Goal: Task Accomplishment & Management: Use online tool/utility

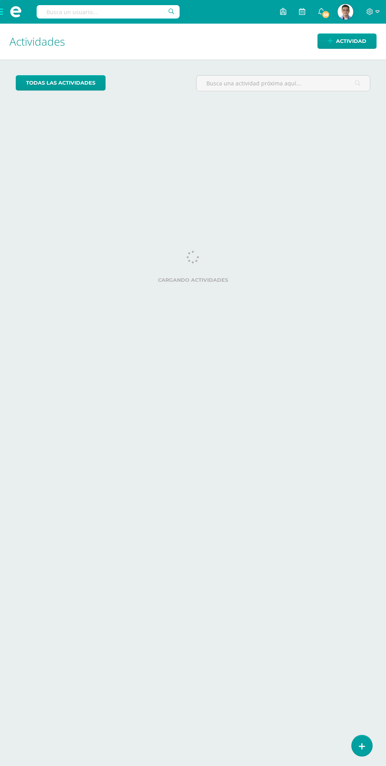
click at [93, 17] on input "text" at bounding box center [108, 11] width 143 height 13
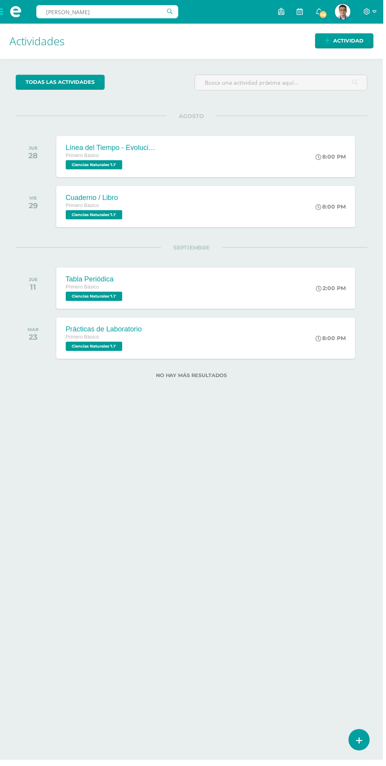
type input "[PERSON_NAME]"
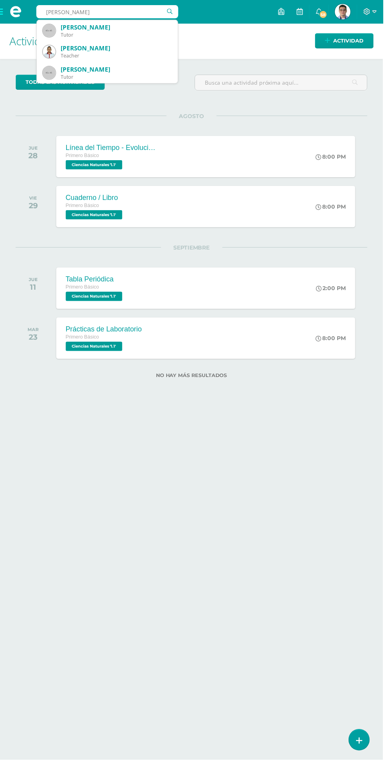
click at [88, 50] on div "Marlon Ivan García Interiano" at bounding box center [116, 48] width 111 height 8
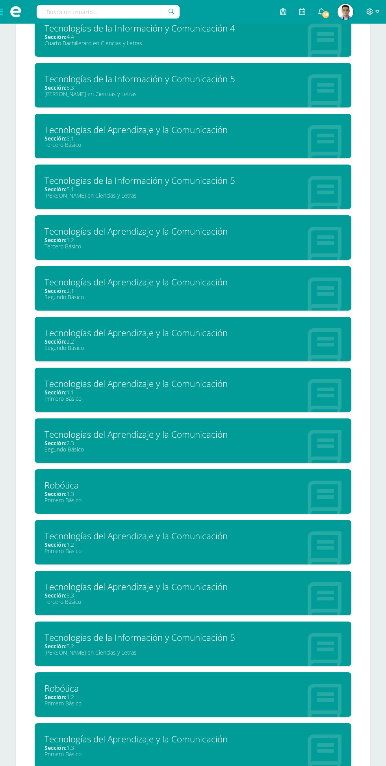
scroll to position [446, 0]
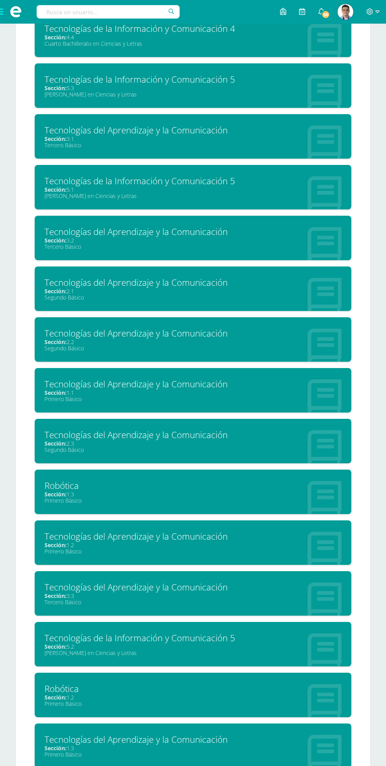
click at [262, 339] on div "Sección: 2.2" at bounding box center [192, 341] width 297 height 7
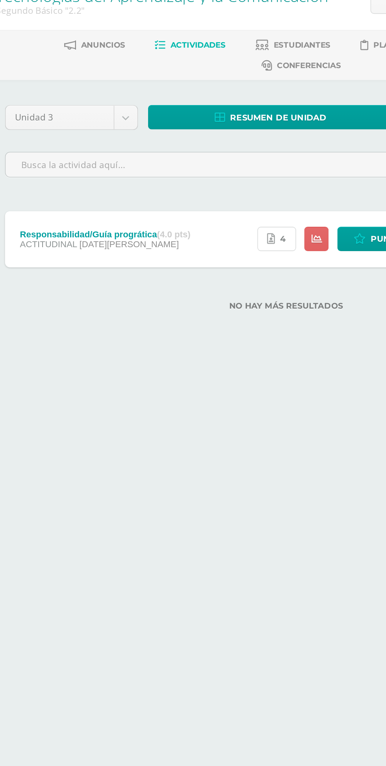
click at [189, 193] on link "4" at bounding box center [187, 191] width 24 height 15
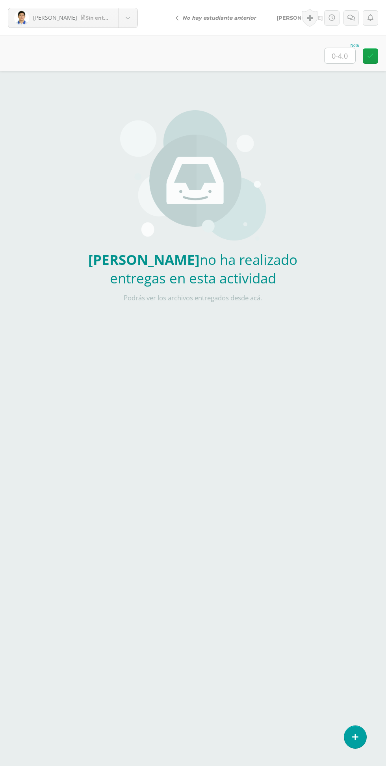
click at [103, 24] on body "[PERSON_NAME] entrega [PERSON_NAME], [PERSON_NAME], [GEOGRAPHIC_DATA][PERSON_NA…" at bounding box center [193, 164] width 386 height 328
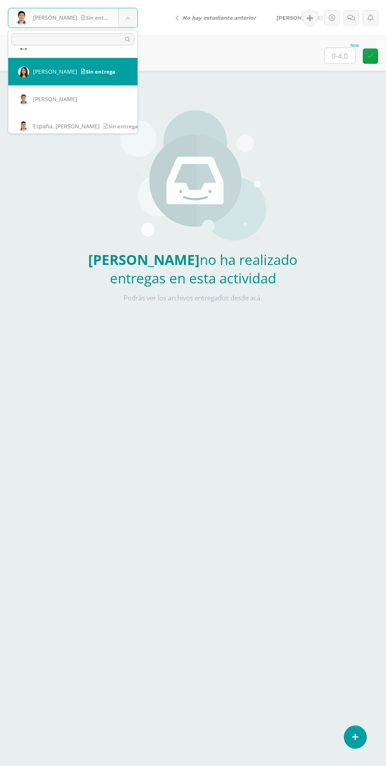
scroll to position [103, 0]
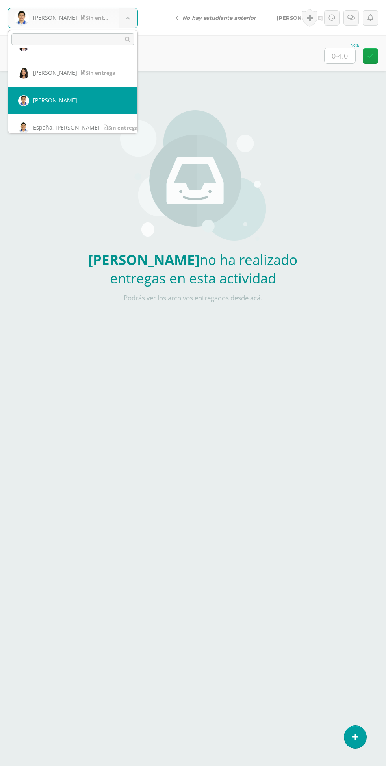
select select "521"
